Goal: Download file/media

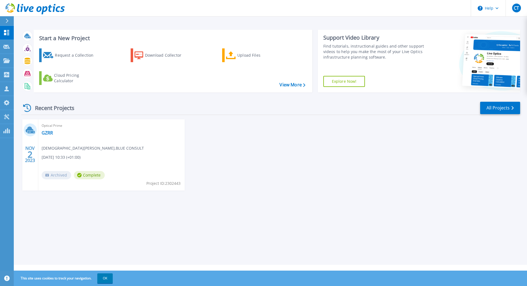
click at [348, 83] on link "Explore Now!" at bounding box center [344, 81] width 42 height 11
click at [84, 53] on div "Request a Collection" at bounding box center [77, 55] width 44 height 11
click at [151, 55] on div "Download Collector" at bounding box center [167, 55] width 44 height 11
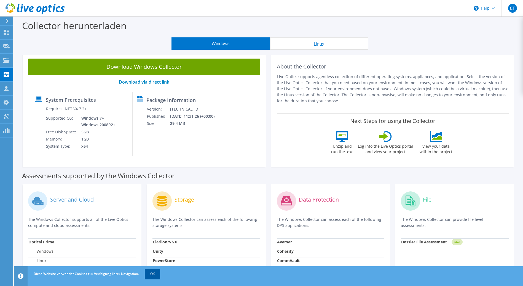
click at [153, 278] on link "OK" at bounding box center [152, 274] width 15 height 10
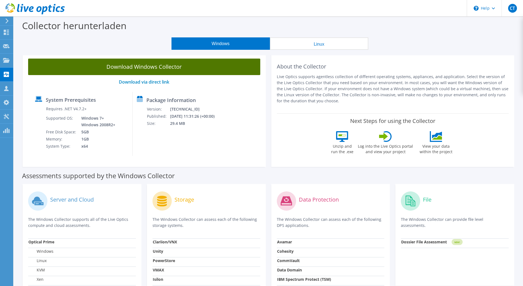
click at [178, 66] on link "Download Windows Collector" at bounding box center [144, 67] width 232 height 17
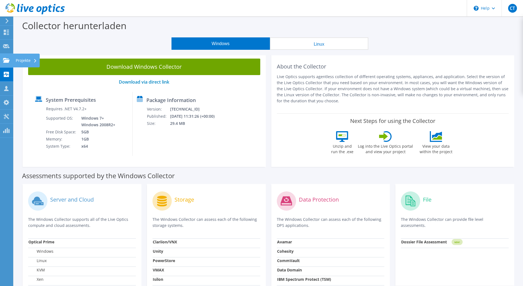
click at [7, 60] on use at bounding box center [6, 60] width 7 height 5
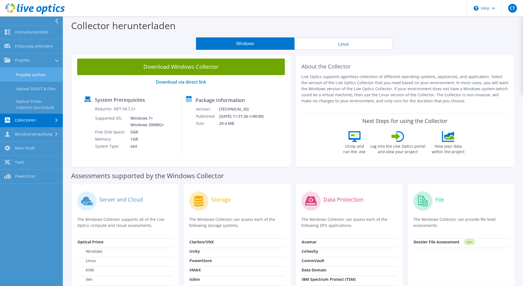
click at [46, 75] on link "Projekte suchen" at bounding box center [31, 75] width 63 height 14
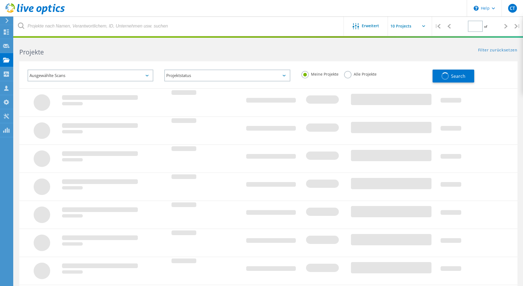
type input "1"
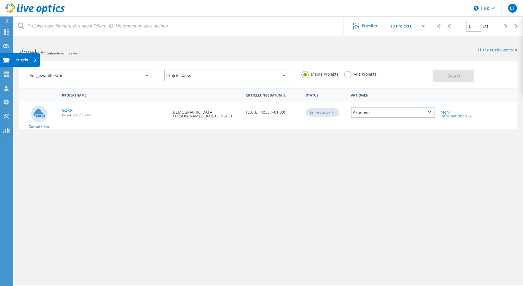
click at [29, 61] on div "Projekte" at bounding box center [26, 60] width 21 height 4
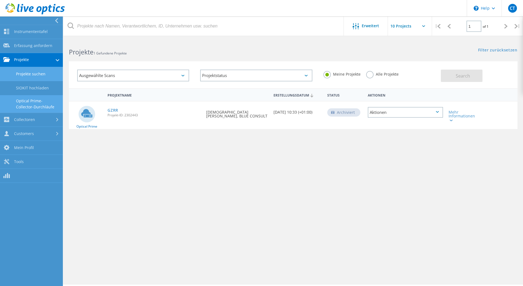
click at [49, 104] on link "Optical Prime-Collector-Durchläufe" at bounding box center [31, 104] width 63 height 18
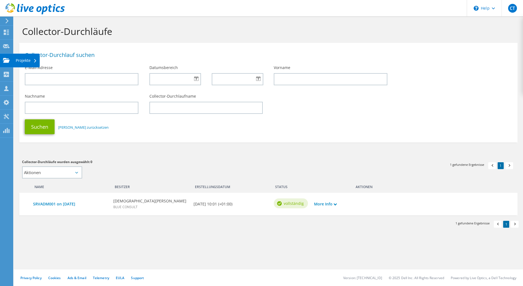
click at [26, 59] on div "Projekte" at bounding box center [26, 61] width 27 height 14
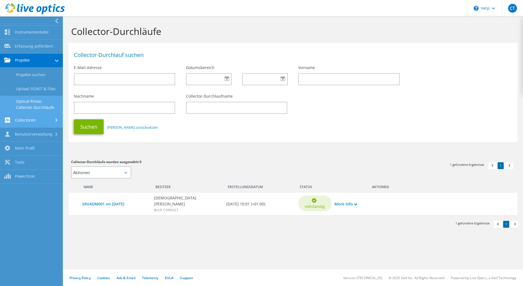
click at [50, 120] on link "Collectoren" at bounding box center [31, 121] width 63 height 14
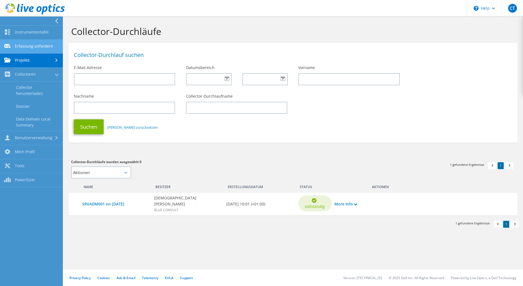
click at [47, 47] on link "Erfassung anfordern" at bounding box center [31, 47] width 63 height 14
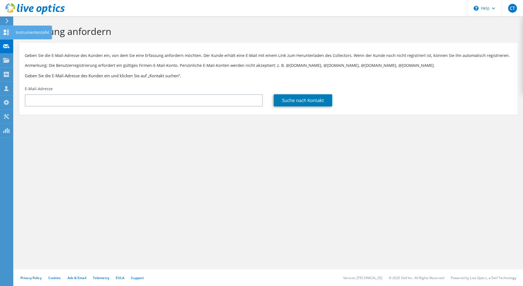
click at [8, 31] on icon at bounding box center [6, 32] width 7 height 5
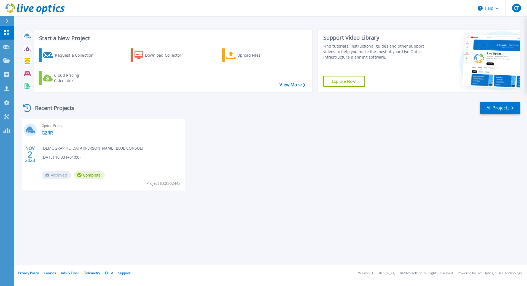
drag, startPoint x: 327, startPoint y: 145, endPoint x: 332, endPoint y: 144, distance: 4.8
click at [327, 145] on div "[DATE] Optical Prime GZRR [PERSON_NAME] , BLUE CONSULT [DATE] 10:33 (+01:00) Ar…" at bounding box center [268, 161] width 503 height 82
click at [506, 106] on link "All Projects" at bounding box center [500, 108] width 40 height 12
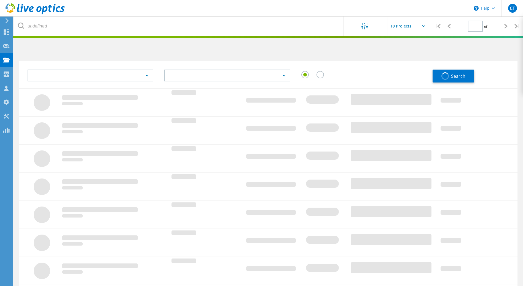
type input "1"
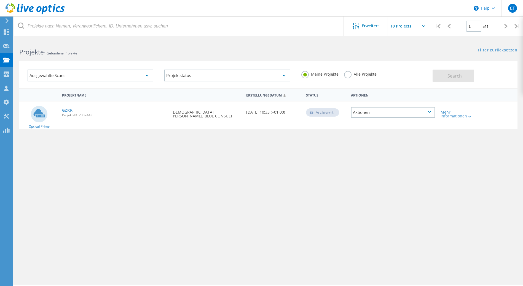
click at [408, 26] on input "text" at bounding box center [415, 26] width 55 height 19
click at [360, 26] on div at bounding box center [356, 26] width 9 height 7
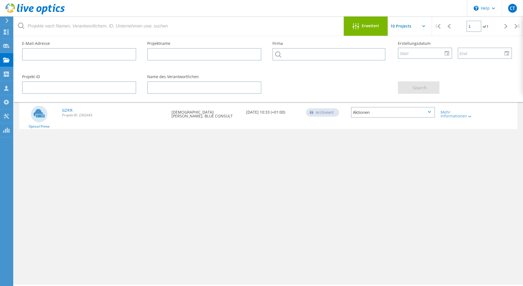
click at [360, 26] on div at bounding box center [356, 26] width 9 height 7
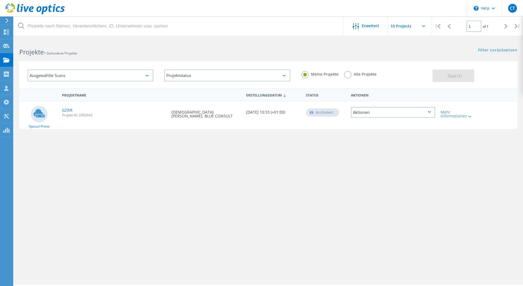
click at [114, 77] on div "Ausgewählte Scans" at bounding box center [91, 76] width 126 height 12
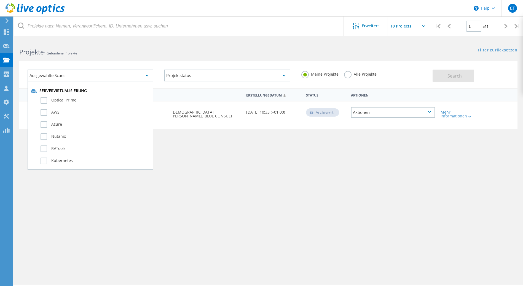
click at [114, 77] on div "Ausgewählte Scans" at bounding box center [91, 76] width 126 height 12
